Goal: Task Accomplishment & Management: Manage account settings

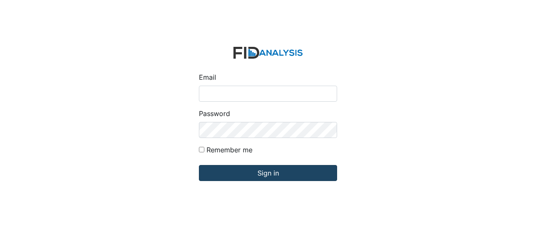
type input "[EMAIL_ADDRESS][DOMAIN_NAME]"
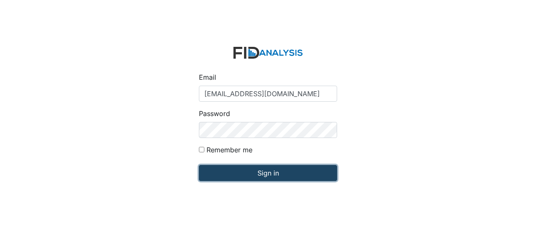
click at [214, 179] on input "Sign in" at bounding box center [268, 173] width 138 height 16
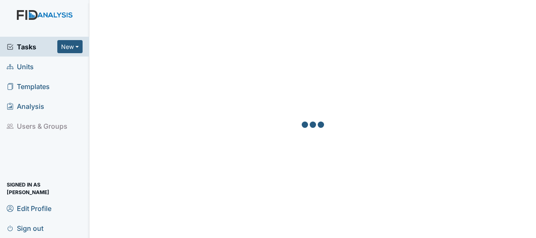
click at [28, 69] on span "Units" at bounding box center [20, 66] width 27 height 13
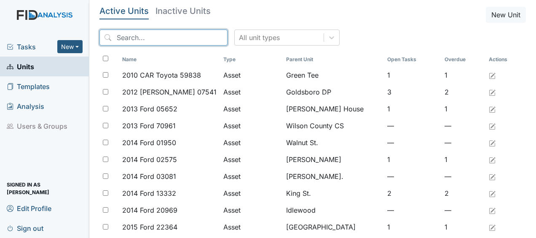
click at [121, 36] on input "search" at bounding box center [164, 38] width 128 height 16
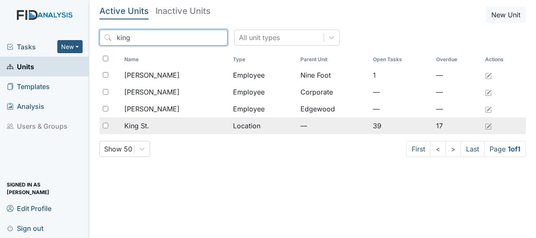
type input "king"
click at [151, 125] on div "King St." at bounding box center [175, 126] width 102 height 10
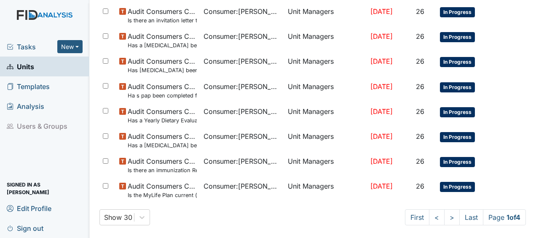
scroll to position [657, 0]
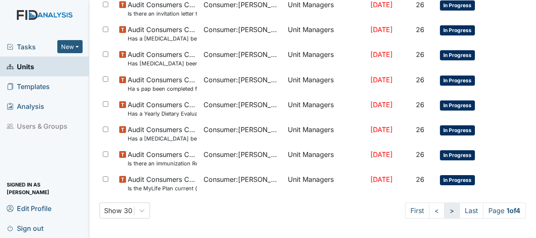
click at [444, 212] on link ">" at bounding box center [452, 210] width 16 height 16
click at [443, 212] on link ">" at bounding box center [451, 210] width 16 height 16
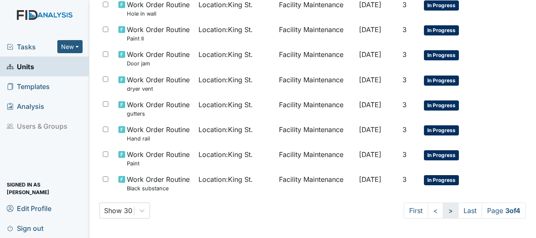
click at [444, 212] on link ">" at bounding box center [451, 210] width 16 height 16
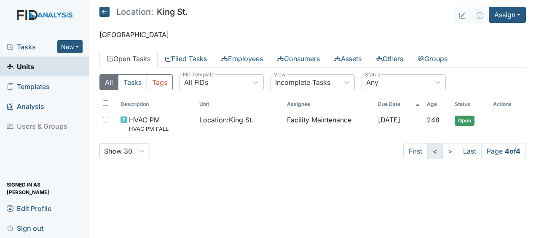
click at [431, 153] on link "<" at bounding box center [436, 151] width 16 height 16
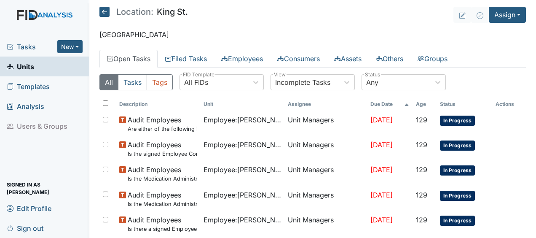
click at [437, 154] on td "In Progress" at bounding box center [465, 148] width 56 height 25
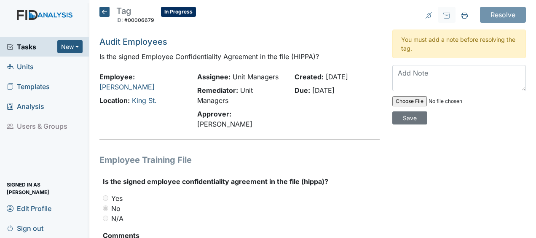
click at [106, 13] on icon at bounding box center [105, 12] width 10 height 10
click at [104, 13] on icon at bounding box center [105, 12] width 10 height 10
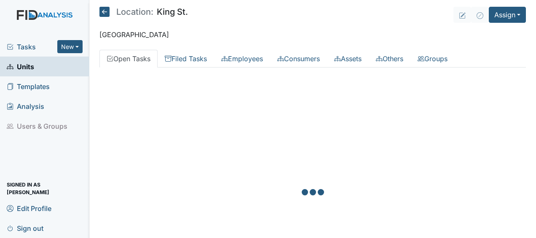
click at [103, 9] on icon at bounding box center [105, 12] width 10 height 10
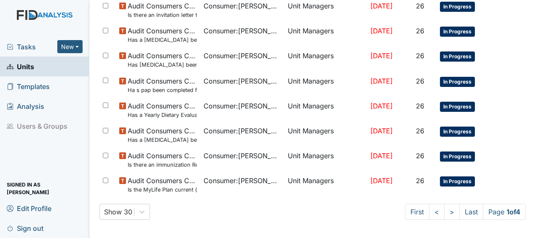
scroll to position [657, 0]
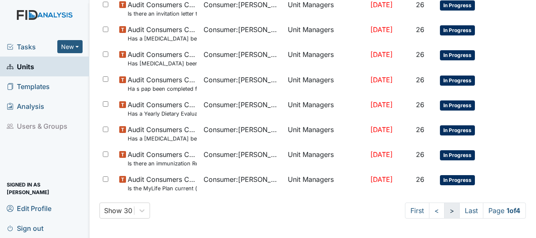
click at [445, 209] on link ">" at bounding box center [452, 210] width 16 height 16
click at [443, 209] on link ">" at bounding box center [451, 210] width 16 height 16
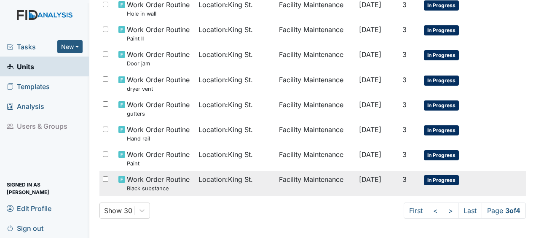
click at [369, 180] on span "Sep 26, 2025" at bounding box center [370, 179] width 22 height 8
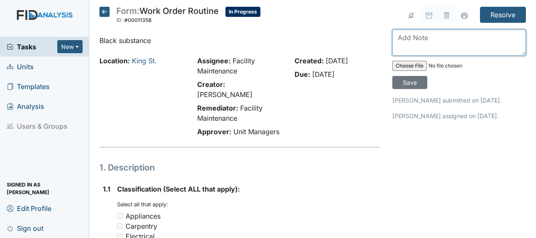
click at [395, 37] on textarea at bounding box center [460, 43] width 134 height 26
type textarea "cleaned and painted ceiling JB"
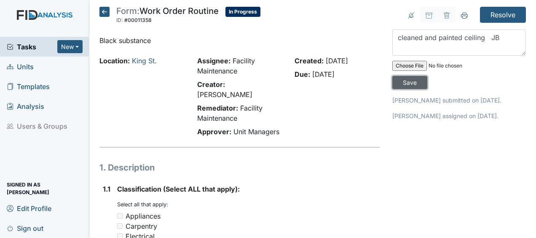
click at [406, 82] on input "Save" at bounding box center [410, 82] width 35 height 13
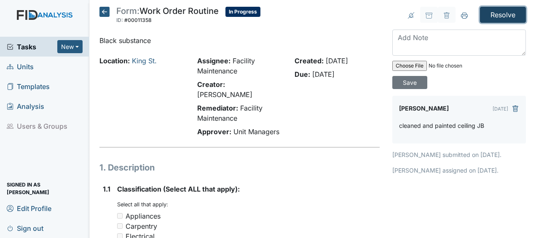
click at [494, 14] on input "Resolve" at bounding box center [503, 15] width 46 height 16
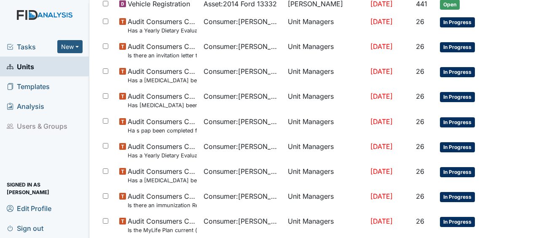
scroll to position [667, 0]
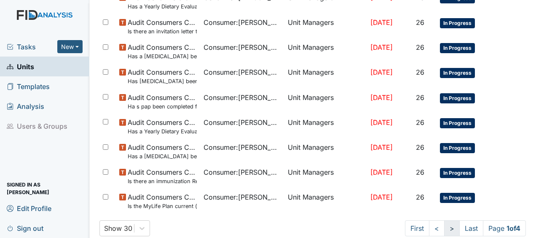
click at [444, 229] on link ">" at bounding box center [452, 228] width 16 height 16
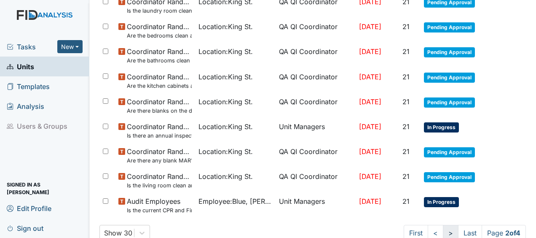
scroll to position [692, 0]
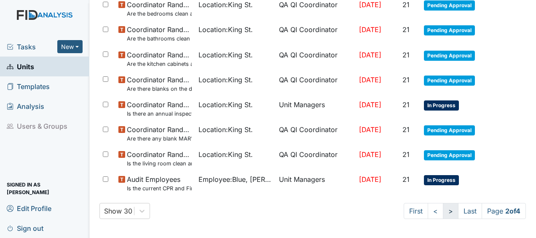
click at [443, 212] on link ">" at bounding box center [451, 211] width 16 height 16
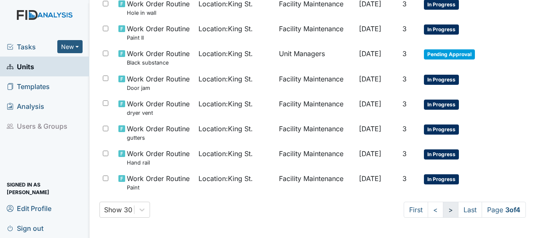
scroll to position [684, 0]
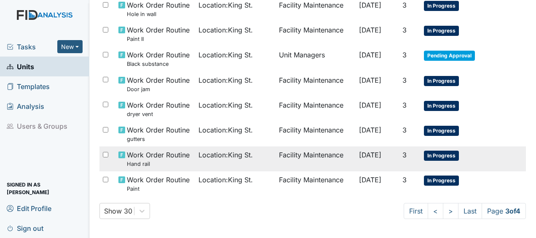
click at [323, 154] on td "Facility Maintenance" at bounding box center [316, 158] width 80 height 25
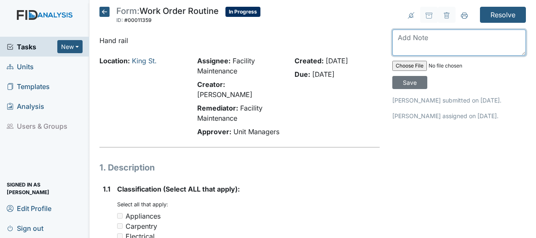
click at [396, 39] on textarea at bounding box center [460, 43] width 134 height 26
type textarea "repaired hand rail JB"
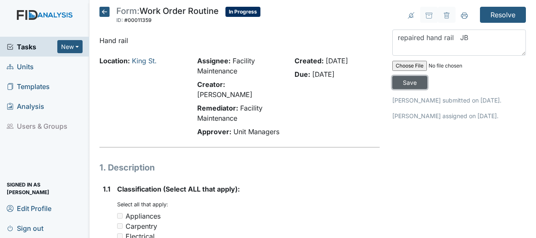
click at [401, 86] on input "Save" at bounding box center [410, 82] width 35 height 13
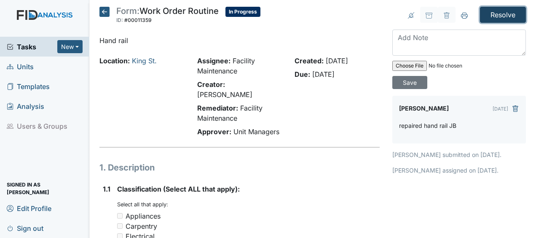
click at [492, 16] on input "Resolve" at bounding box center [503, 15] width 46 height 16
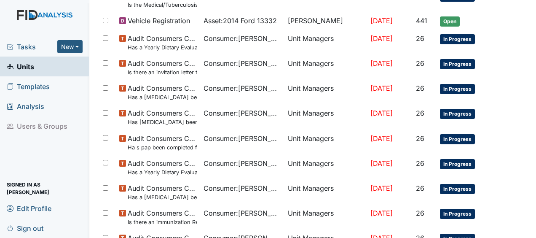
scroll to position [685, 0]
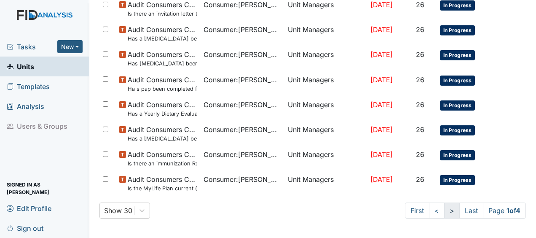
click at [444, 213] on link ">" at bounding box center [452, 210] width 16 height 16
click at [444, 213] on link ">" at bounding box center [451, 210] width 16 height 16
click at [443, 211] on link ">" at bounding box center [451, 210] width 16 height 16
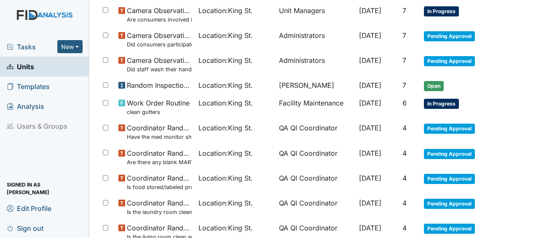
scroll to position [362, 0]
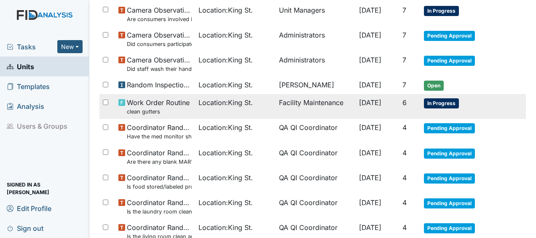
click at [323, 102] on td "Facility Maintenance" at bounding box center [316, 106] width 80 height 25
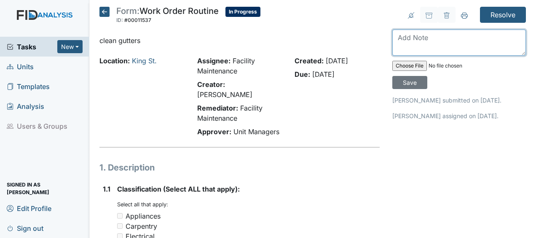
click at [407, 44] on textarea at bounding box center [460, 43] width 134 height 26
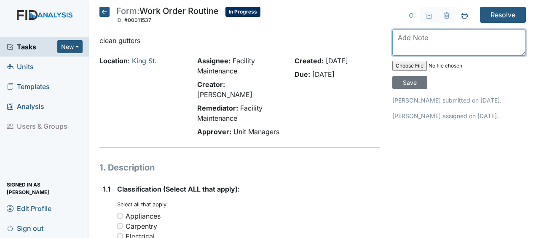
click at [396, 38] on textarea at bounding box center [460, 43] width 134 height 26
type textarea "cleaned out gutters JB"
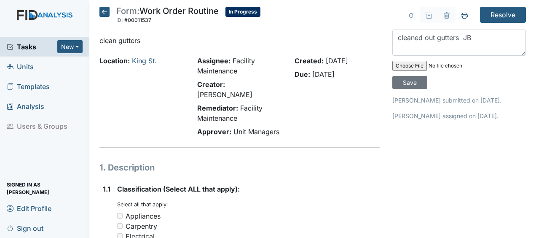
click at [371, 57] on div "Created: Sep 9, 2025" at bounding box center [337, 61] width 85 height 10
click at [404, 81] on input "Save" at bounding box center [410, 82] width 35 height 13
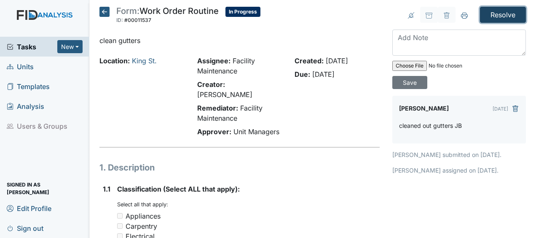
click at [498, 15] on input "Resolve" at bounding box center [503, 15] width 46 height 16
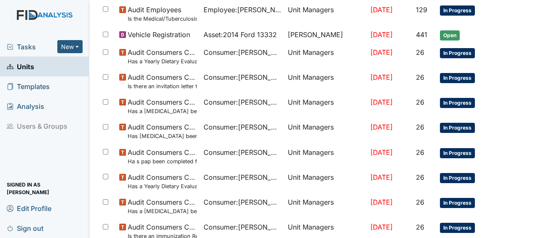
scroll to position [685, 0]
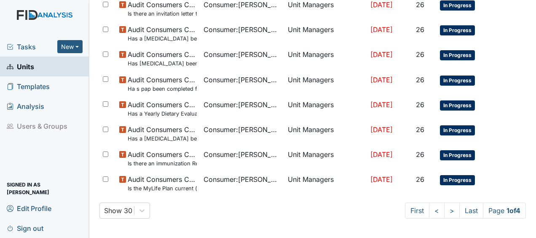
drag, startPoint x: 533, startPoint y: 229, endPoint x: 343, endPoint y: 209, distance: 191.6
click at [343, 209] on div "Show 30 First < > Last Page 1 of 4" at bounding box center [313, 210] width 427 height 16
click at [445, 212] on link ">" at bounding box center [452, 210] width 16 height 16
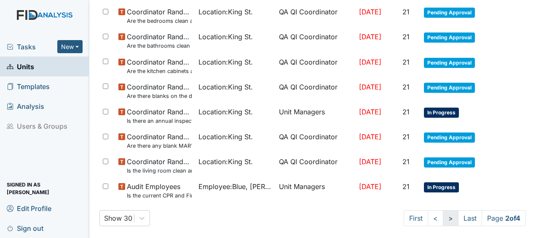
scroll to position [692, 0]
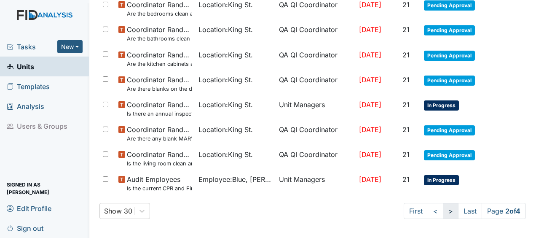
click at [443, 209] on link ">" at bounding box center [451, 211] width 16 height 16
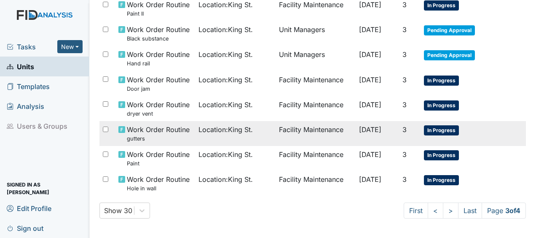
click at [325, 130] on td "Facility Maintenance" at bounding box center [316, 133] width 80 height 25
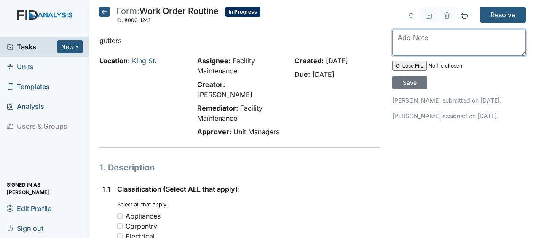
click at [394, 40] on textarea at bounding box center [460, 43] width 134 height 26
type textarea "cleaned out gutters JB"
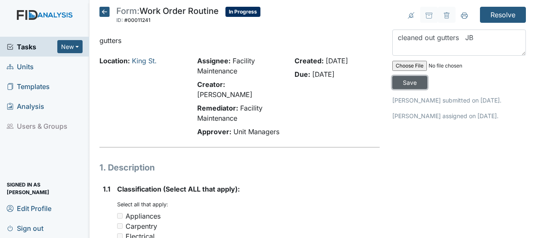
click at [409, 76] on input "Save" at bounding box center [410, 82] width 35 height 13
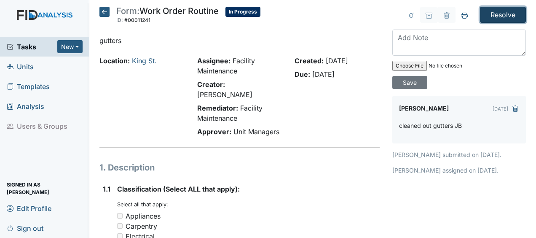
click at [500, 16] on input "Resolve" at bounding box center [503, 15] width 46 height 16
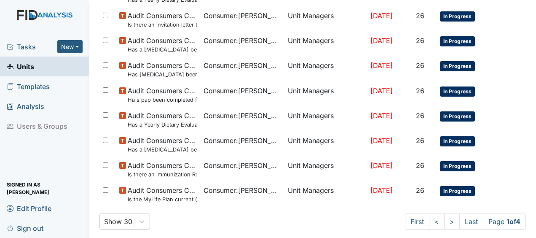
scroll to position [685, 0]
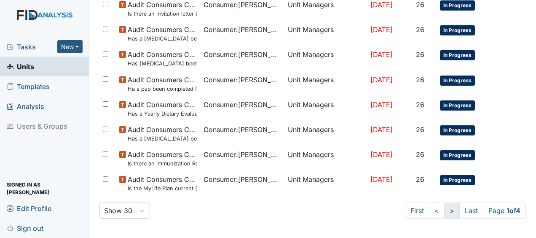
click at [444, 208] on link ">" at bounding box center [452, 210] width 16 height 16
click at [443, 208] on link ">" at bounding box center [451, 210] width 16 height 16
click at [443, 207] on link ">" at bounding box center [451, 210] width 16 height 16
click at [428, 207] on link "<" at bounding box center [436, 210] width 16 height 16
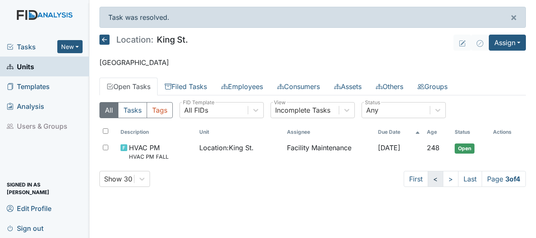
scroll to position [0, 0]
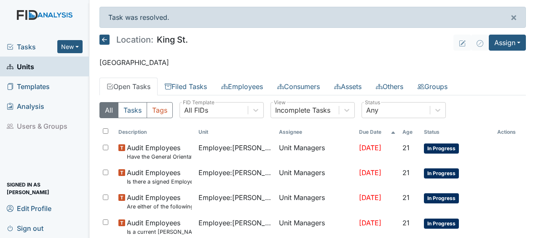
click at [432, 175] on span "In Progress" at bounding box center [441, 173] width 35 height 10
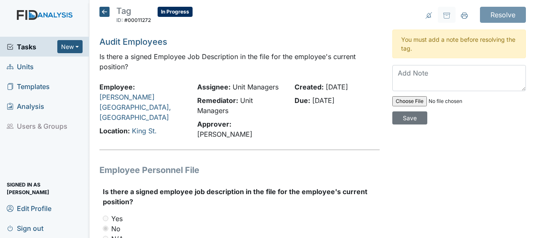
click at [106, 11] on icon at bounding box center [105, 12] width 10 height 10
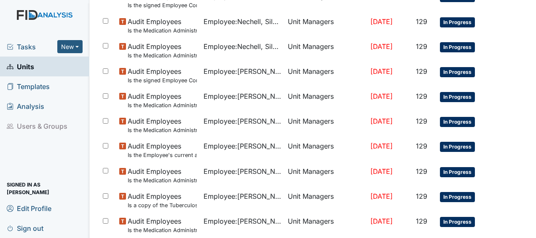
scroll to position [657, 0]
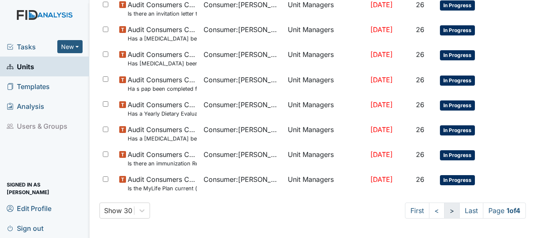
click at [446, 210] on link ">" at bounding box center [452, 210] width 16 height 16
click at [446, 210] on link ">" at bounding box center [451, 210] width 16 height 16
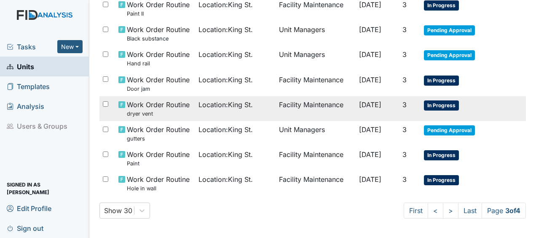
click at [382, 101] on span "Sep 26, 2025" at bounding box center [370, 104] width 22 height 8
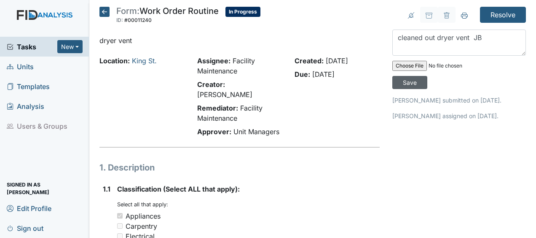
type textarea "cleaned out dryer vent JB"
click at [407, 83] on input "Save" at bounding box center [410, 82] width 35 height 13
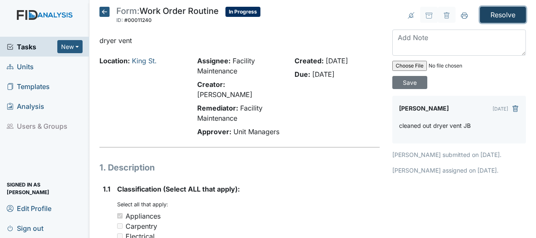
click at [488, 16] on input "Resolve" at bounding box center [503, 15] width 46 height 16
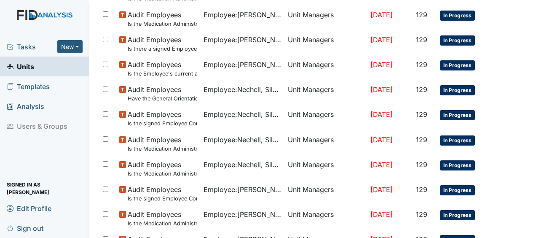
scroll to position [685, 0]
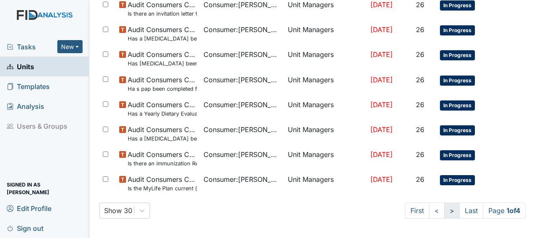
click at [444, 207] on link ">" at bounding box center [452, 210] width 16 height 16
click at [343, 214] on div "Show 30 First < > Last Page 2 of 4" at bounding box center [313, 210] width 427 height 16
click at [443, 211] on link ">" at bounding box center [451, 210] width 16 height 16
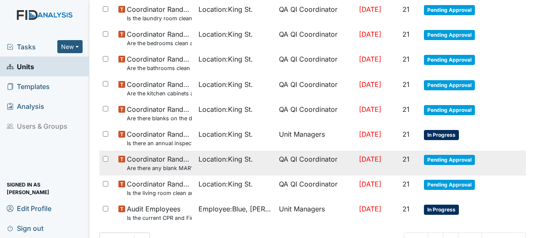
scroll to position [692, 0]
